Goal: Entertainment & Leisure: Participate in discussion

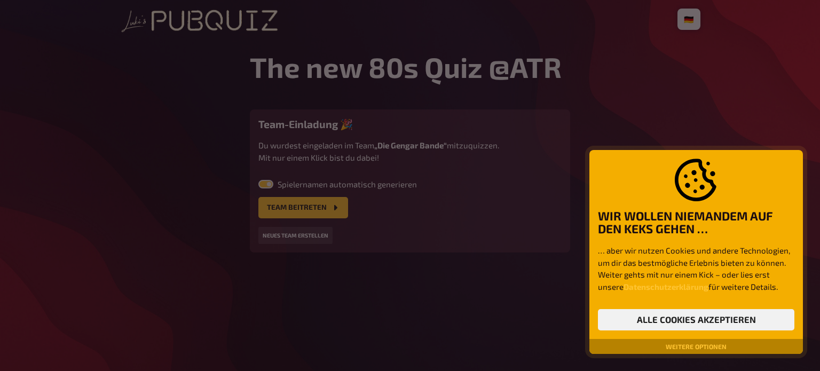
click at [314, 214] on div at bounding box center [410, 185] width 820 height 371
click at [323, 212] on div at bounding box center [410, 185] width 820 height 371
click at [700, 326] on button "Alle Cookies akzeptieren" at bounding box center [696, 319] width 196 height 21
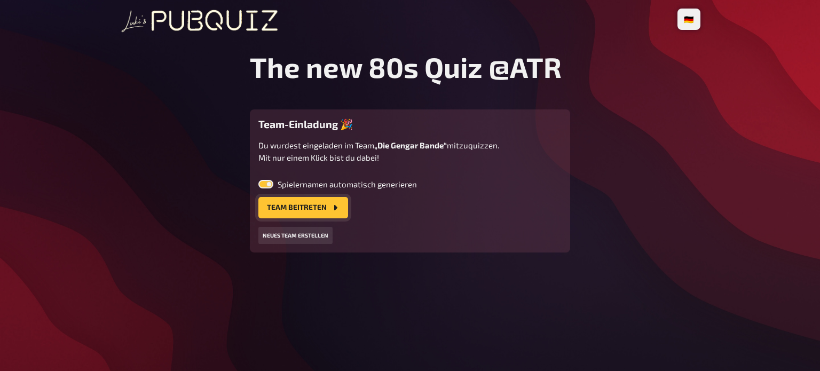
click at [310, 217] on button "Team beitreten" at bounding box center [303, 207] width 90 height 21
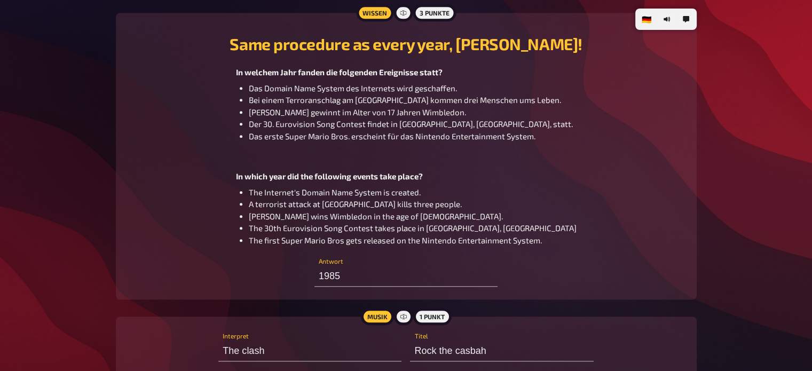
scroll to position [896, 0]
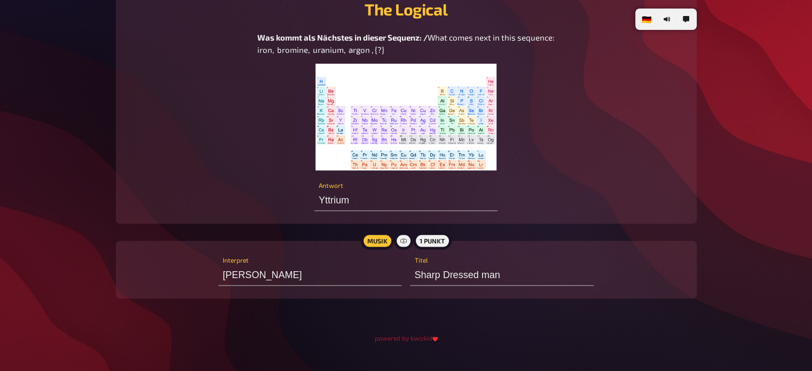
scroll to position [1290, 0]
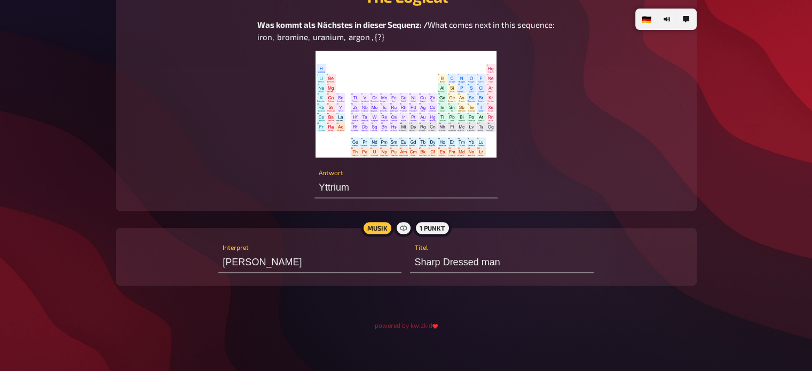
click at [437, 124] on img at bounding box center [405, 104] width 181 height 107
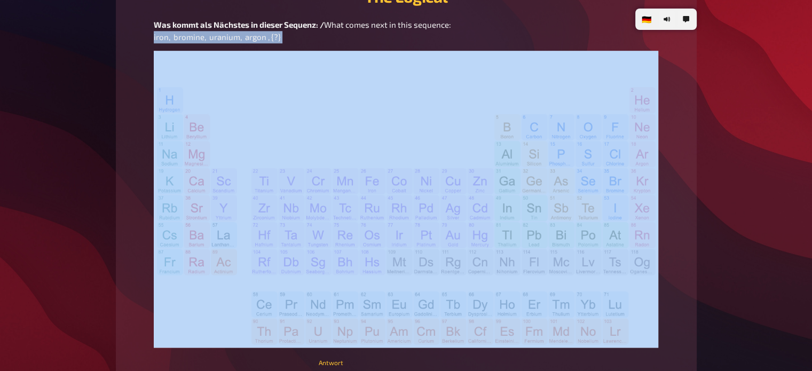
drag, startPoint x: 153, startPoint y: 37, endPoint x: 191, endPoint y: 46, distance: 39.5
click at [191, 46] on div "Was kommt als Nächstes in dieser Sequenz: / What comes next in this sequence: i…" at bounding box center [406, 183] width 555 height 329
copy span "iron, bromine, uranium, argon , {?}"
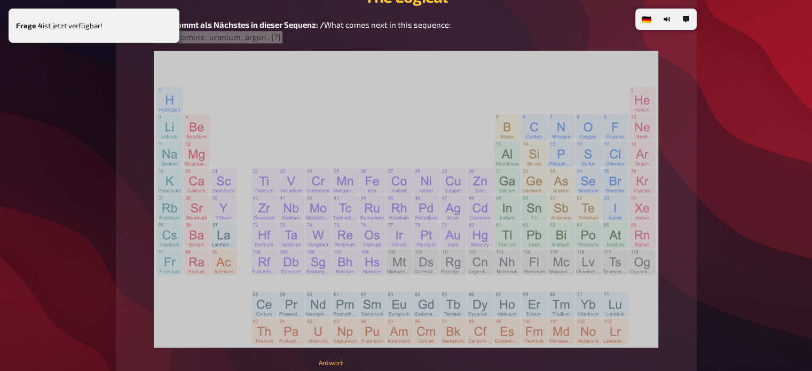
type input "Pacman"
type input "Princess peach"
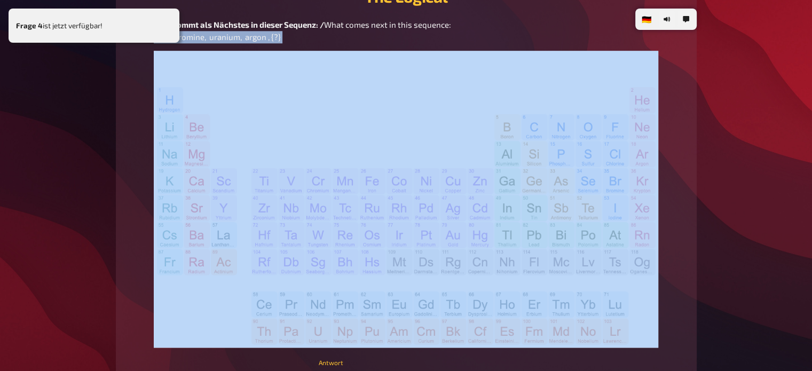
type input "Mario bros"
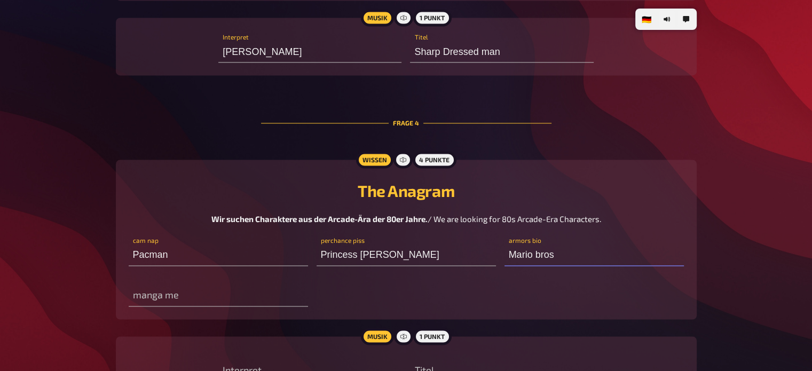
scroll to position [1626, 0]
